Goal: Task Accomplishment & Management: Use online tool/utility

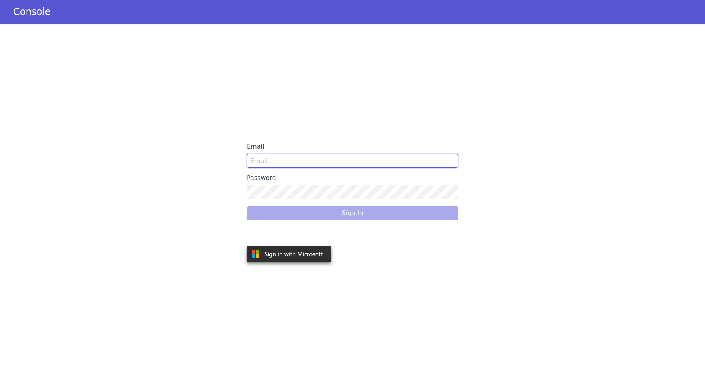
type input "anurag.sharma@skit.ai"
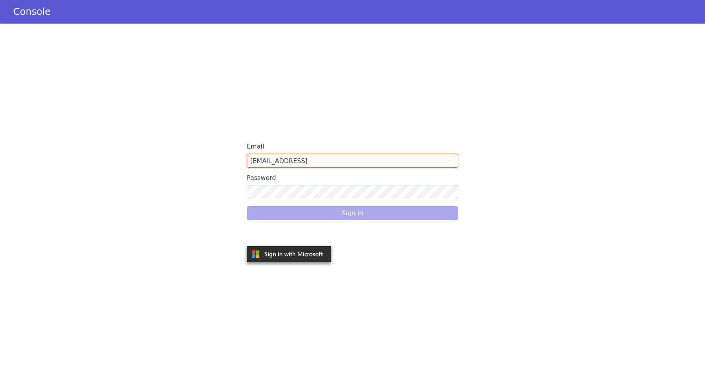
click at [367, 159] on input "anurag.sharma@skit.ai" at bounding box center [352, 160] width 211 height 14
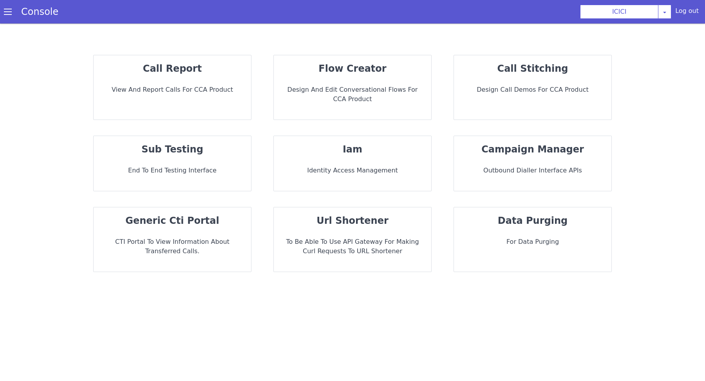
click at [380, 78] on div "flow creator Design and Edit Conversational flows for CCA Product" at bounding box center [352, 87] width 157 height 64
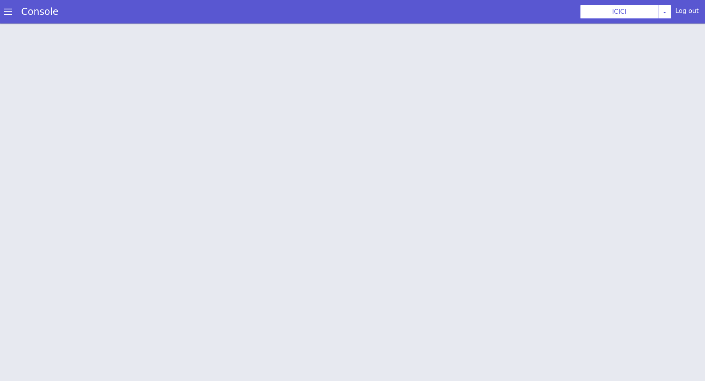
scroll to position [2, 0]
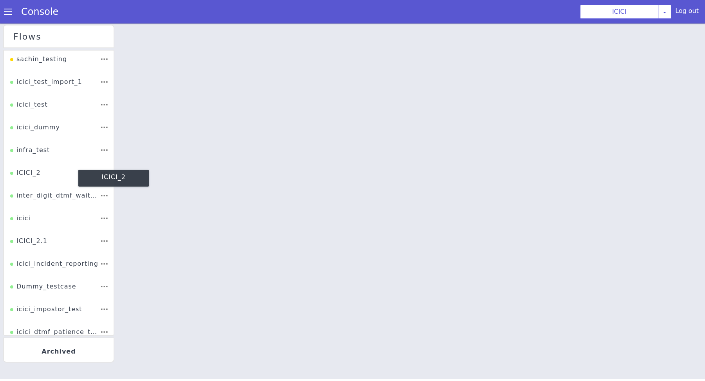
click at [37, 175] on div "ICICI_2" at bounding box center [25, 175] width 31 height 15
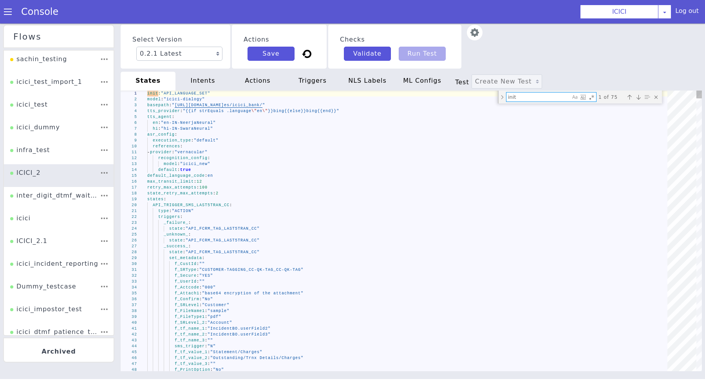
type textarea "INSTRUCTION_BA: IVR: type: "PLAYBACK" bot_response: type: "TTS" content: - "INS…"
type textarea "ENTER_12_OR_16_DIGIT_CARD_NUMBER_ACCOUNT_AUTH_OLD"
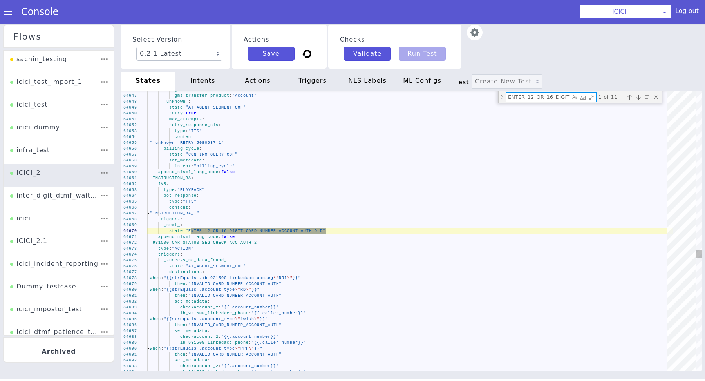
scroll to position [0, 93]
type textarea "bot_response: type: "TTS" content: - "New Block 1301217_MAIN_1301217_1_2376802"…"
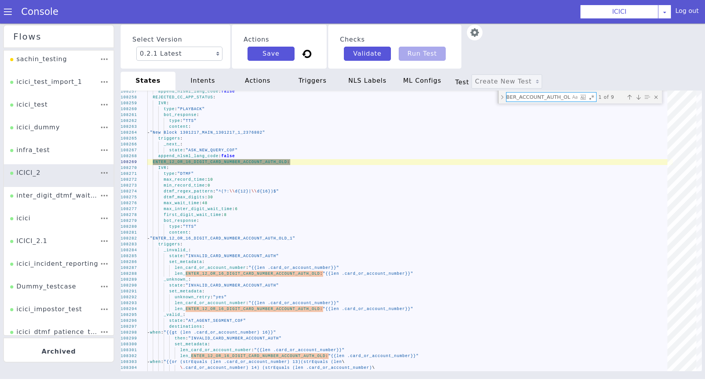
type textarea "ENTER_12_OR_16_DIGIT_CARD_NUMBER_ACCOUNT_AUTH_OLD:"
